Goal: Task Accomplishment & Management: Complete application form

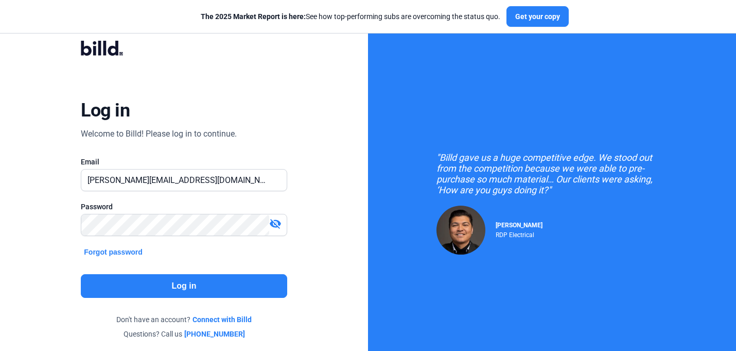
click at [187, 282] on button "Log in" at bounding box center [184, 286] width 206 height 24
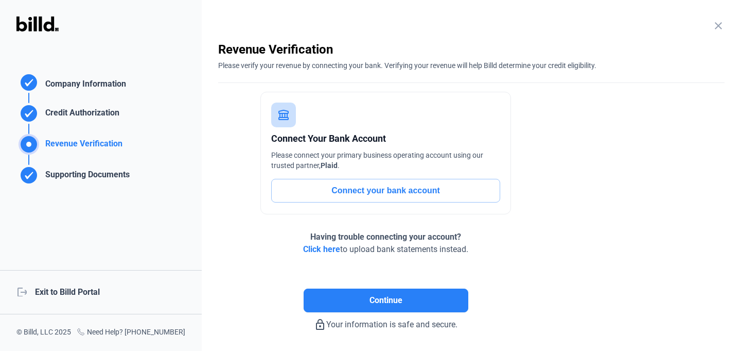
click at [61, 285] on div "logout Exit to Billd Portal" at bounding box center [101, 292] width 202 height 44
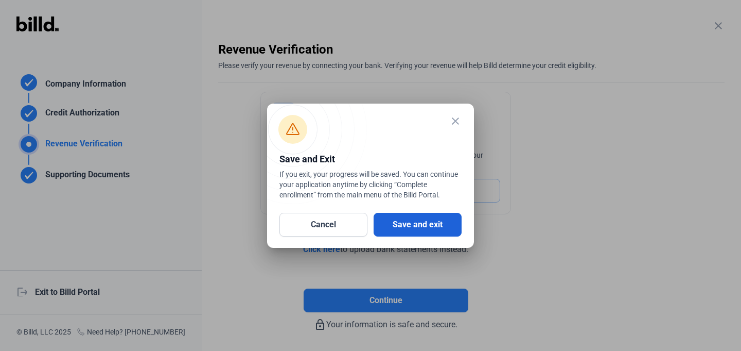
click at [415, 216] on button "Save and exit" at bounding box center [418, 225] width 88 height 24
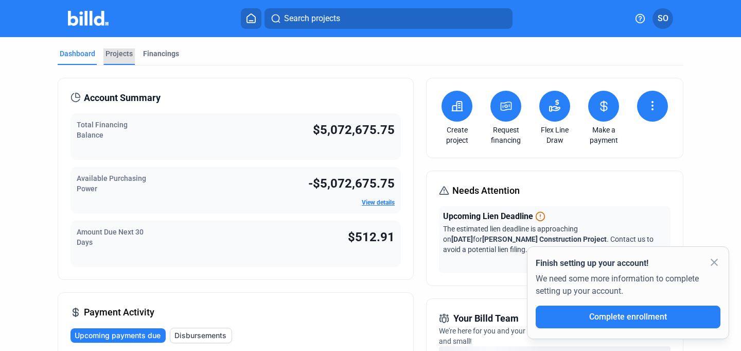
click at [110, 51] on div "Projects" at bounding box center [119, 53] width 27 height 10
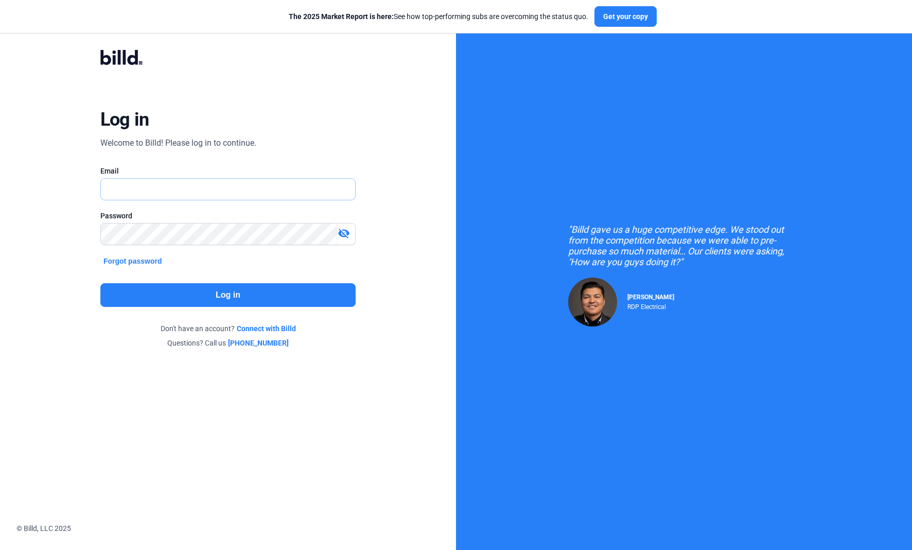
type input "[PERSON_NAME][EMAIL_ADDRESS][DOMAIN_NAME]"
drag, startPoint x: 0, startPoint y: 0, endPoint x: 251, endPoint y: 291, distance: 384.7
click at [251, 291] on button "Log in" at bounding box center [227, 295] width 255 height 24
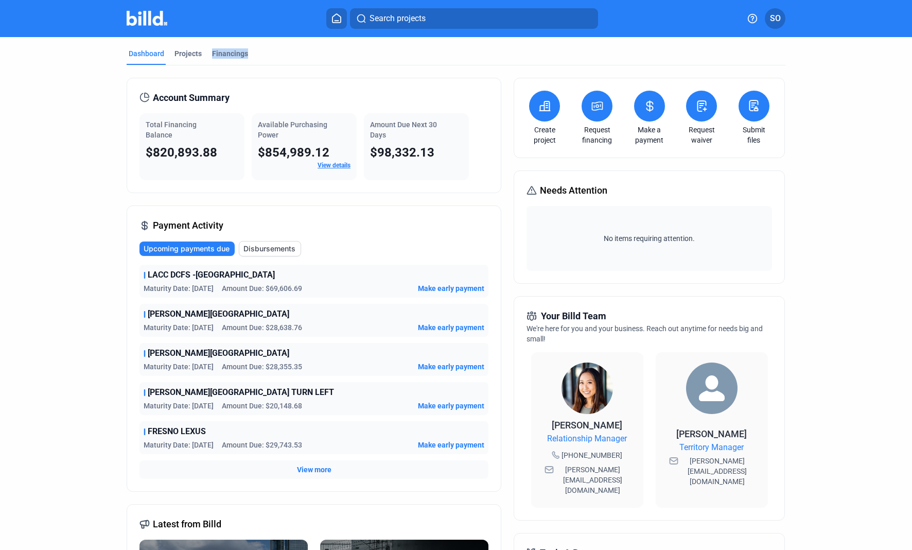
click at [202, 61] on div "Dashboard Projects Financings" at bounding box center [456, 56] width 659 height 16
click at [194, 58] on div "Projects" at bounding box center [188, 53] width 27 height 10
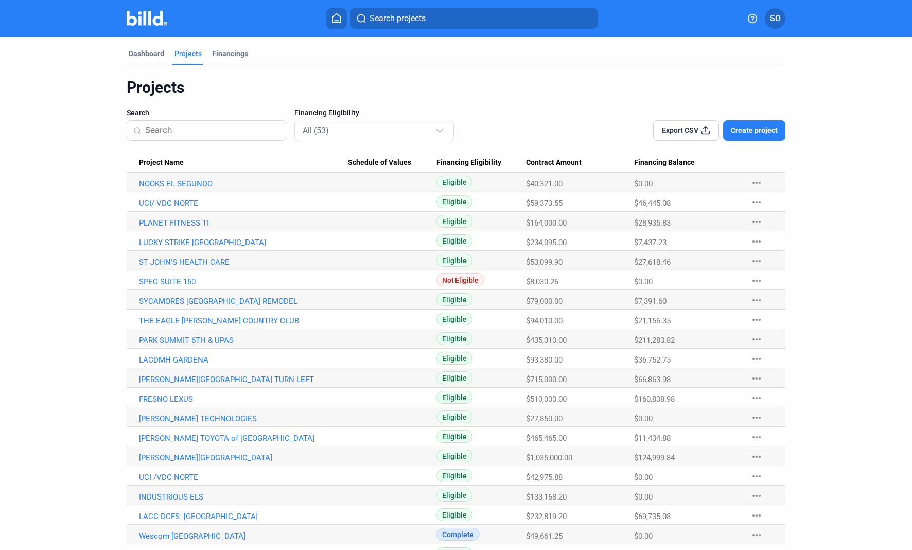
click at [237, 130] on input at bounding box center [212, 130] width 134 height 22
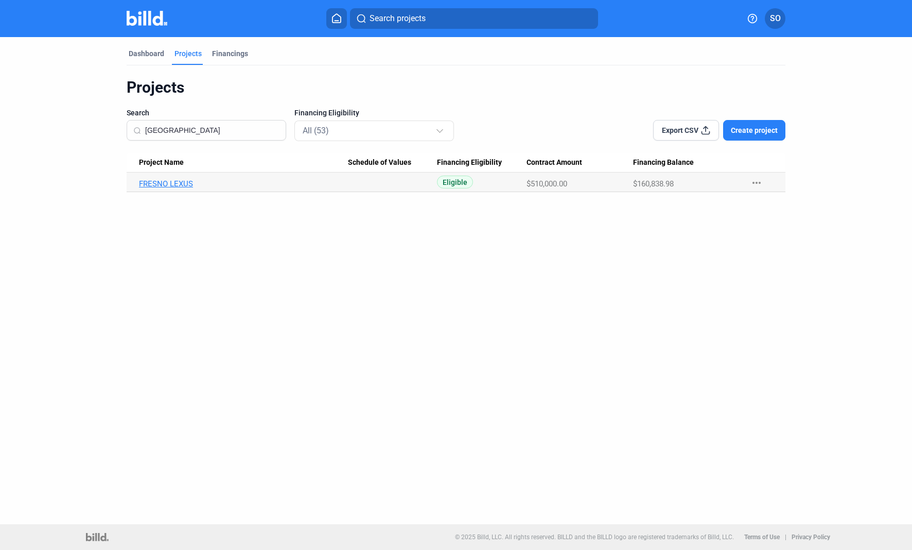
type input "[GEOGRAPHIC_DATA]"
click at [175, 182] on link "FRESNO LEXUS" at bounding box center [243, 183] width 209 height 9
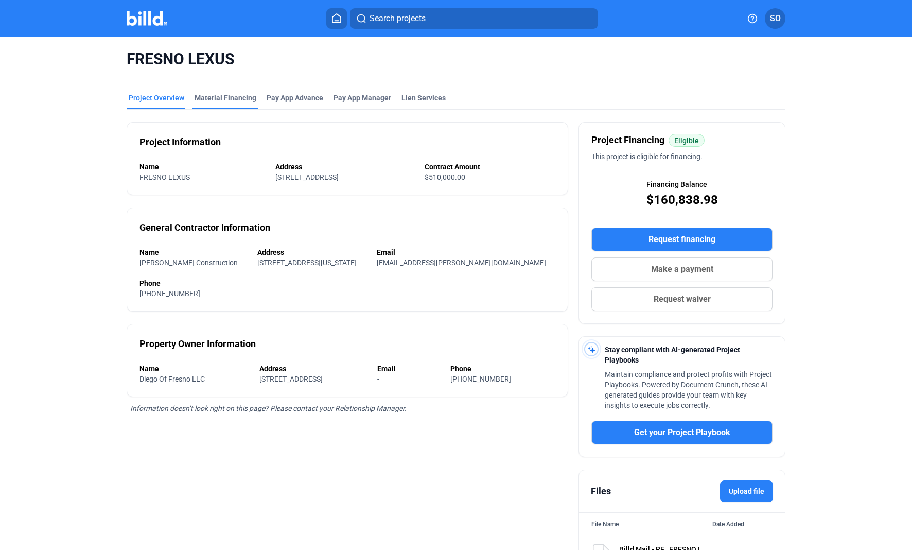
click at [215, 94] on div "Material Financing" at bounding box center [226, 98] width 62 height 10
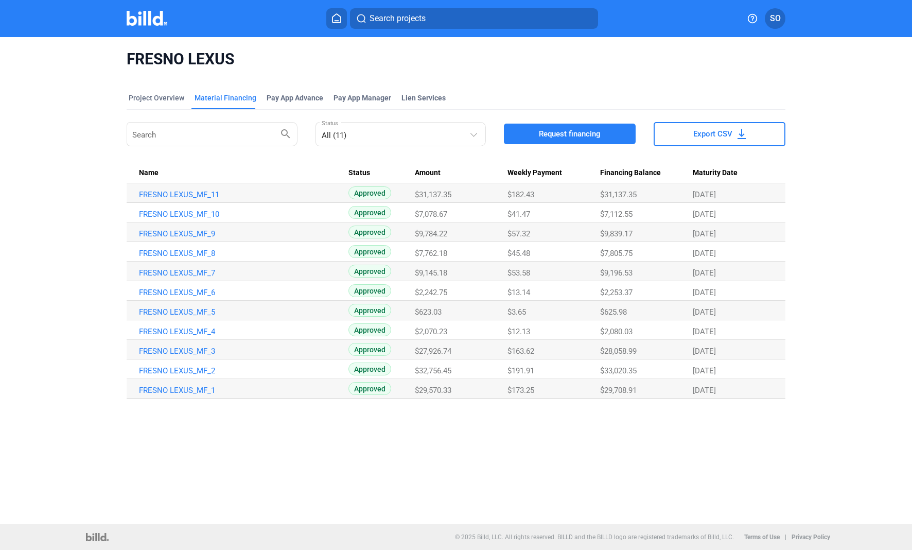
click at [94, 193] on div "FRESNO LEXUS Project Overview Material Financing Pay App Advance Pay App Manage…" at bounding box center [456, 224] width 767 height 374
click at [154, 29] on mat-toolbar "Search projects SO" at bounding box center [456, 18] width 912 height 37
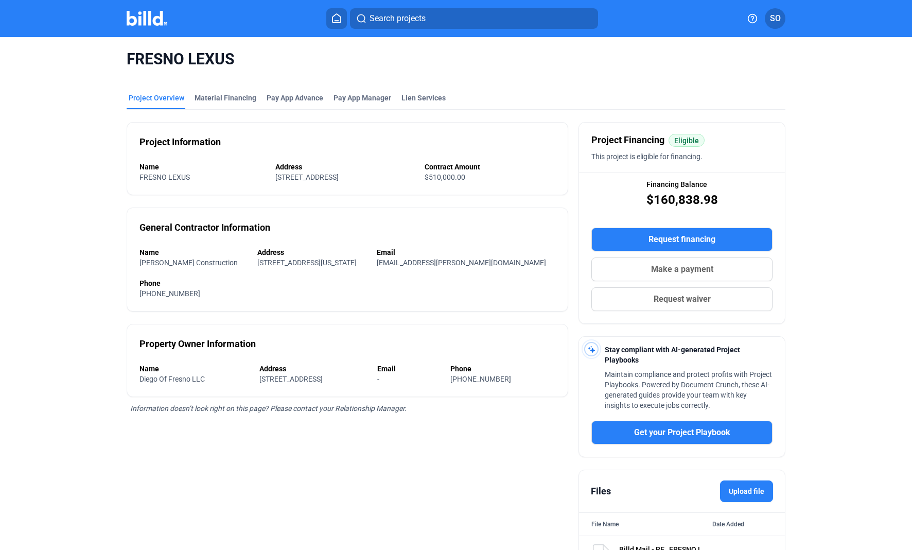
click at [149, 33] on mat-toolbar "Search projects SO" at bounding box center [456, 18] width 912 height 37
click at [155, 6] on mat-toolbar "Search projects SO" at bounding box center [456, 18] width 912 height 37
click at [149, 19] on img at bounding box center [147, 18] width 41 height 15
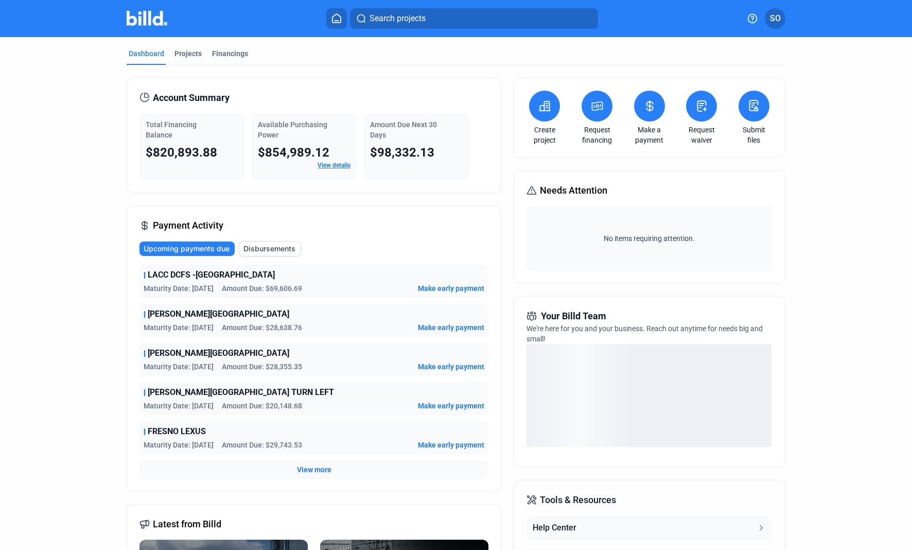
click at [704, 107] on icon at bounding box center [701, 106] width 13 height 12
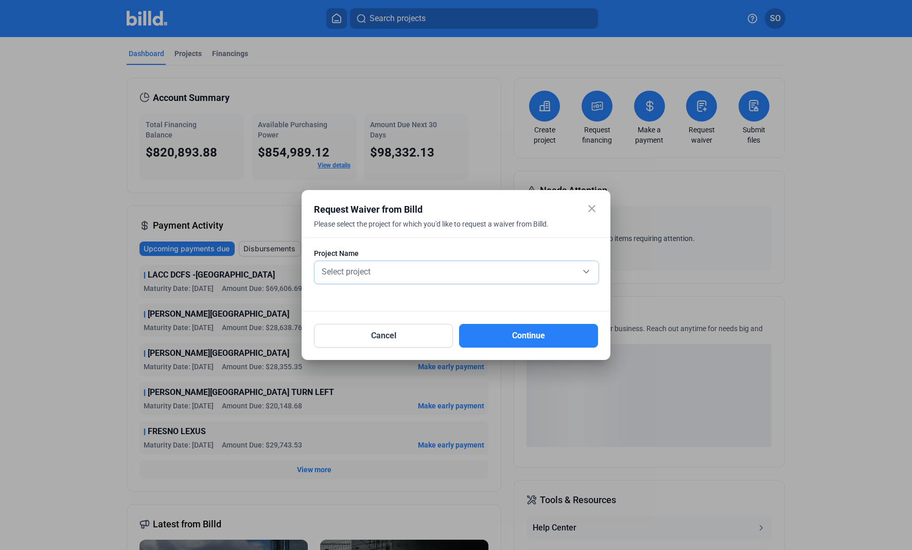
click at [506, 266] on div "Select project" at bounding box center [457, 271] width 274 height 14
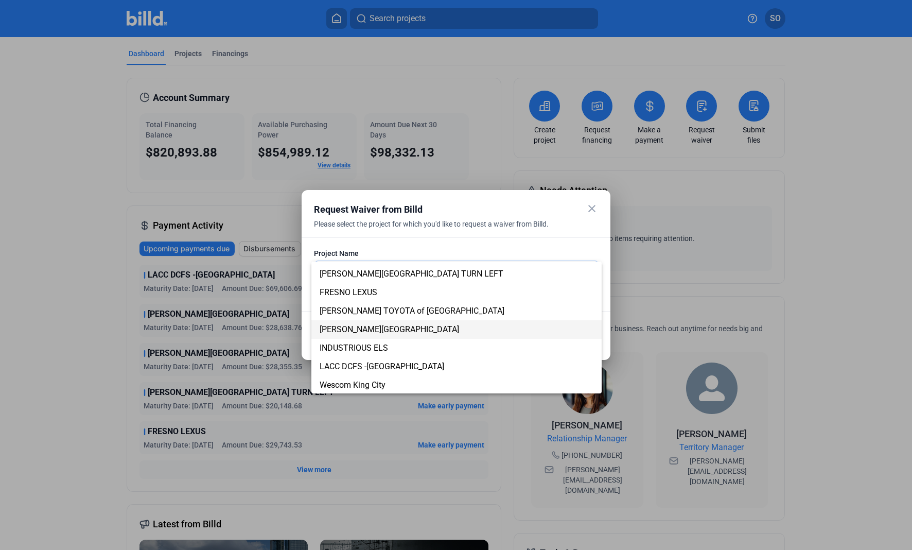
scroll to position [138, 0]
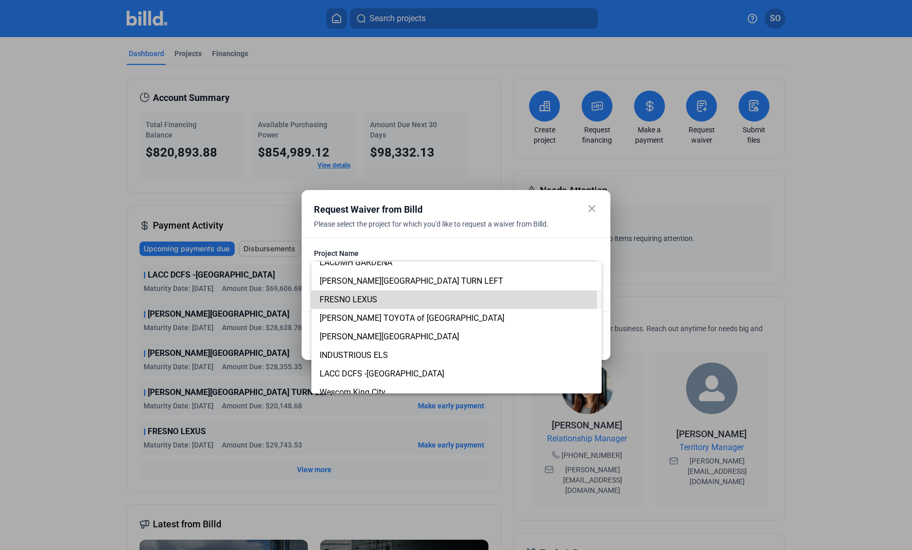
click at [420, 303] on span "FRESNO LEXUS" at bounding box center [457, 299] width 274 height 19
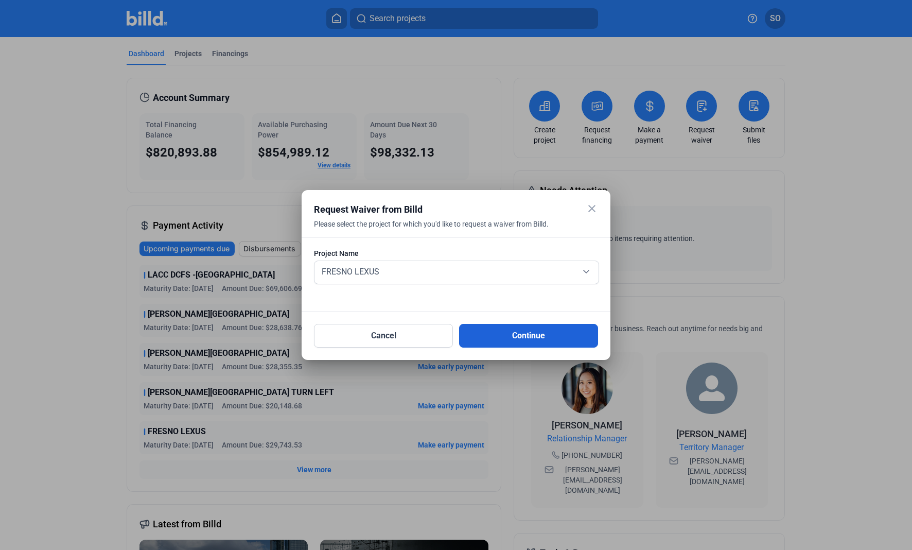
click at [542, 330] on button "Continue" at bounding box center [528, 336] width 139 height 24
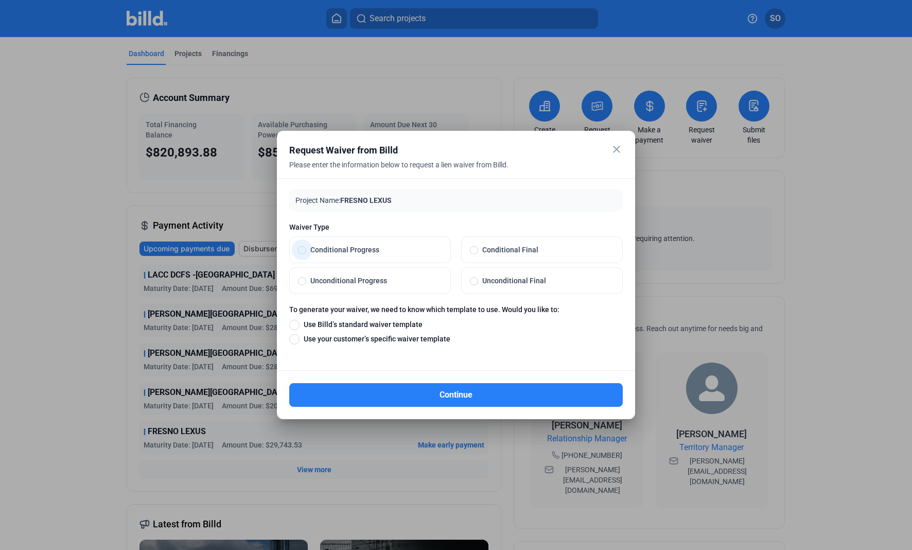
click at [366, 250] on span "Conditional Progress" at bounding box center [374, 250] width 136 height 10
click at [306, 250] on input "Conditional Progress" at bounding box center [302, 249] width 8 height 9
radio input "true"
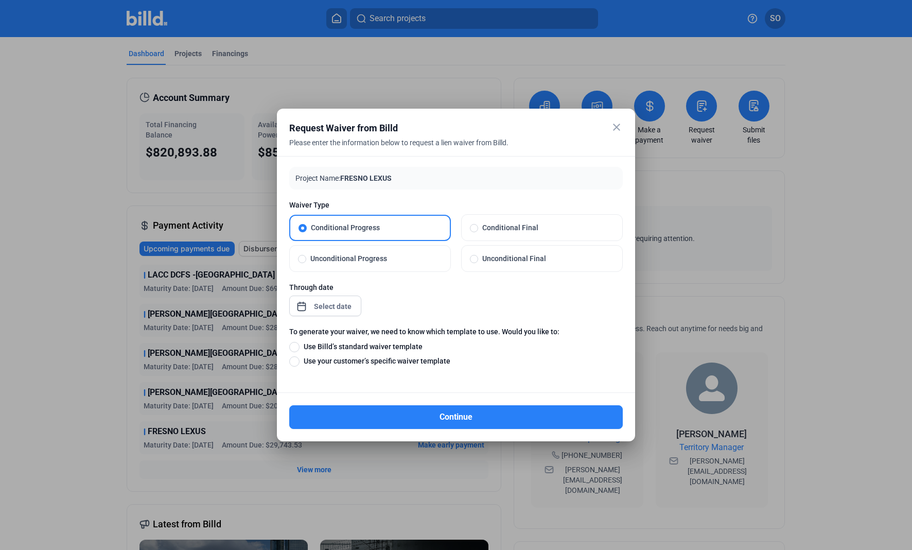
click at [353, 306] on div "close Request Waiver from Billd Please enter the information below to request a…" at bounding box center [456, 275] width 912 height 550
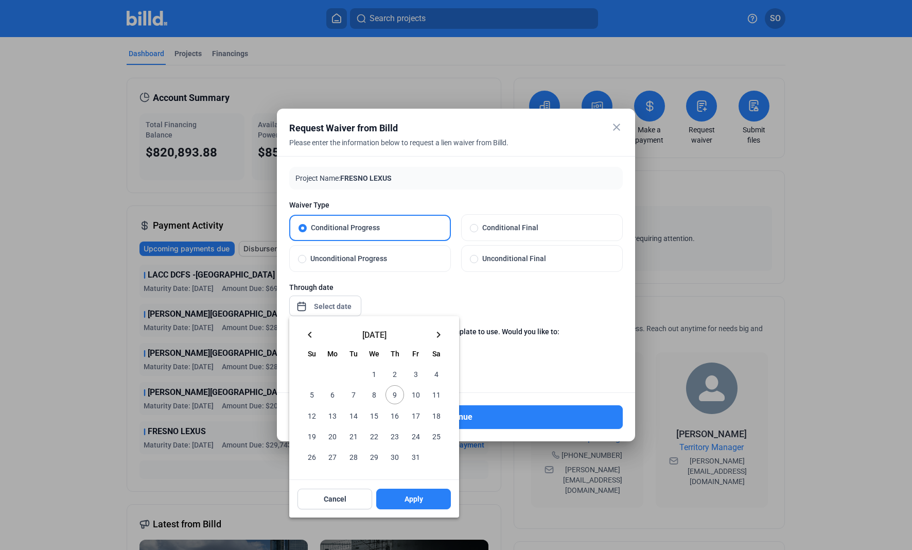
click at [308, 334] on mat-icon "keyboard_arrow_left" at bounding box center [310, 334] width 12 height 12
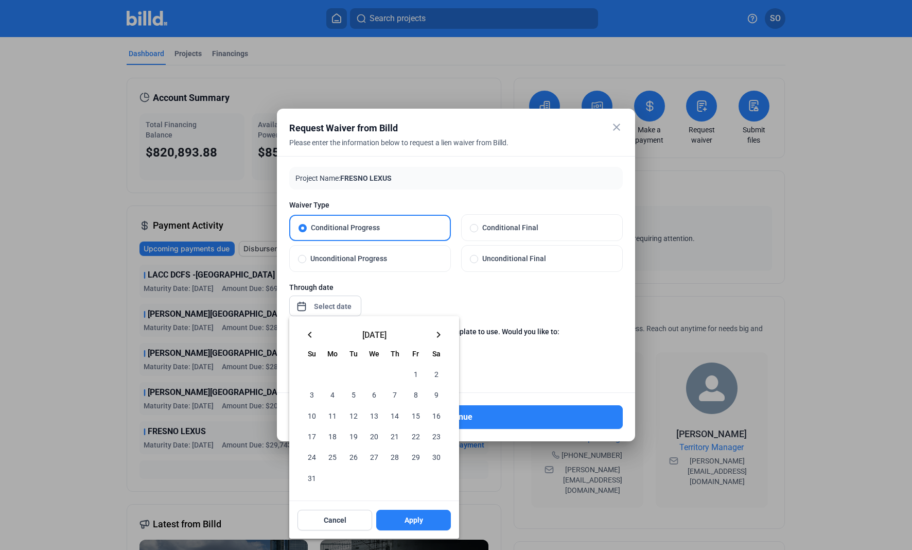
click at [305, 477] on span "31" at bounding box center [312, 477] width 19 height 19
click at [422, 522] on span "Apply" at bounding box center [414, 520] width 19 height 10
type input "[DATE]"
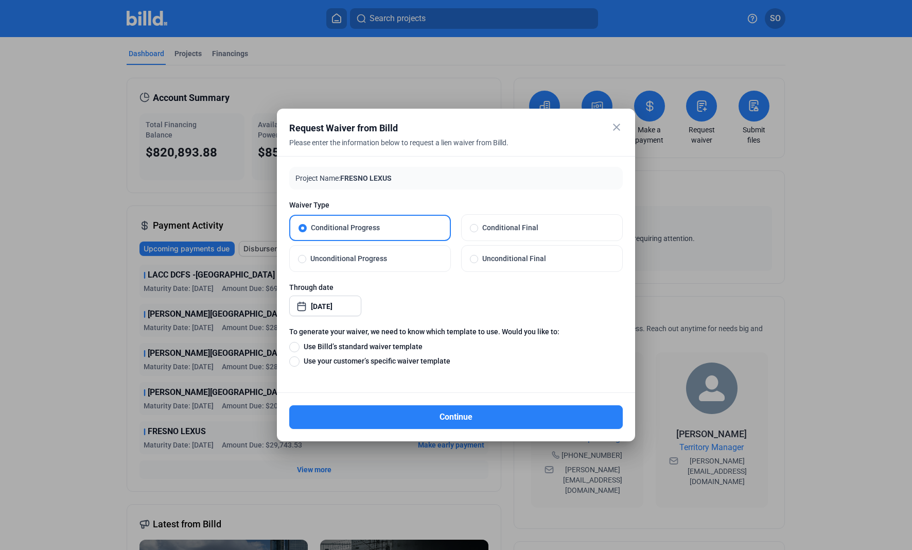
click at [393, 344] on span "Use Billd’s standard waiver template" at bounding box center [361, 346] width 123 height 10
click at [300, 344] on input "Use Billd’s standard waiver template" at bounding box center [294, 346] width 10 height 11
radio input "true"
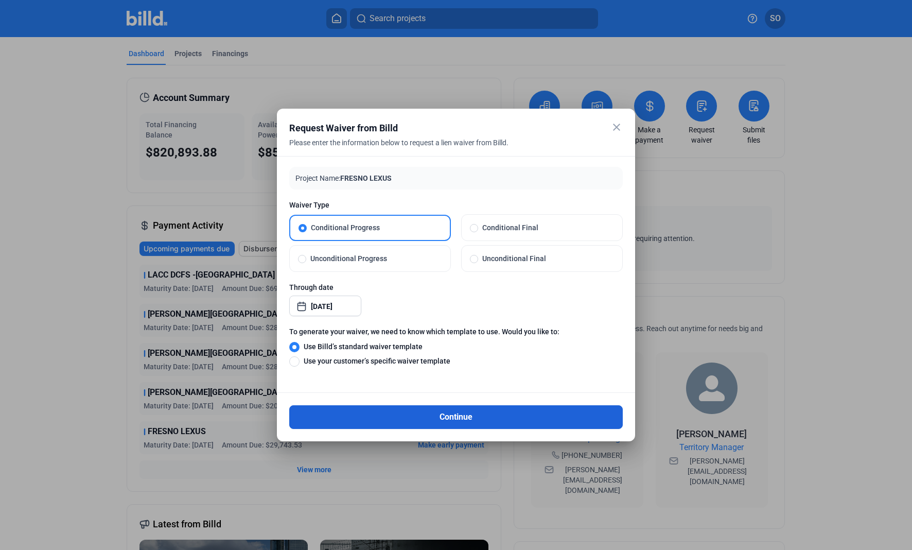
click at [411, 413] on button "Continue" at bounding box center [456, 417] width 334 height 24
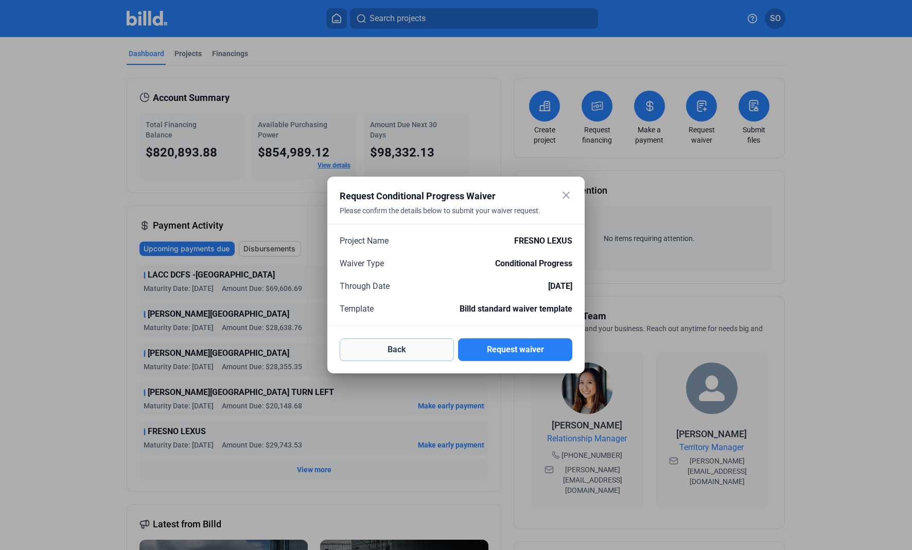
click at [396, 344] on button "Back" at bounding box center [397, 349] width 114 height 23
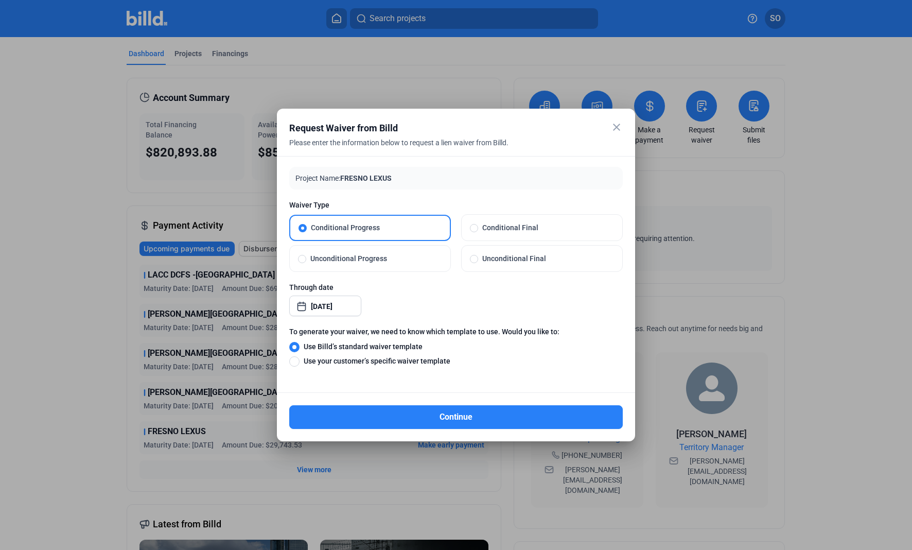
click at [304, 259] on span at bounding box center [302, 259] width 8 height 8
click at [304, 259] on input "Unconditional Progress" at bounding box center [302, 258] width 8 height 9
radio input "true"
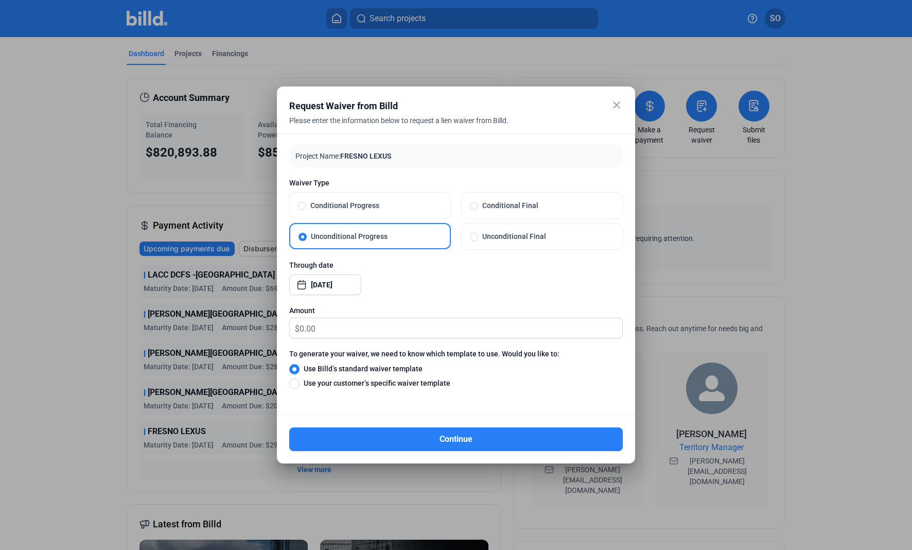
click at [301, 211] on label "Conditional Progress" at bounding box center [370, 206] width 161 height 26
click at [301, 210] on input "Conditional Progress" at bounding box center [302, 205] width 8 height 9
radio input "true"
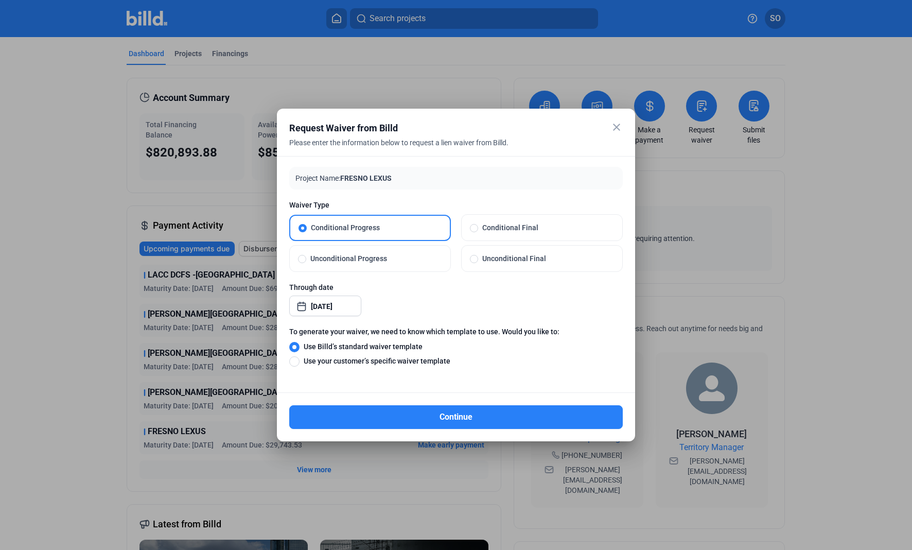
click at [615, 126] on mat-icon "close" at bounding box center [617, 127] width 12 height 12
